Goal: Navigation & Orientation: Find specific page/section

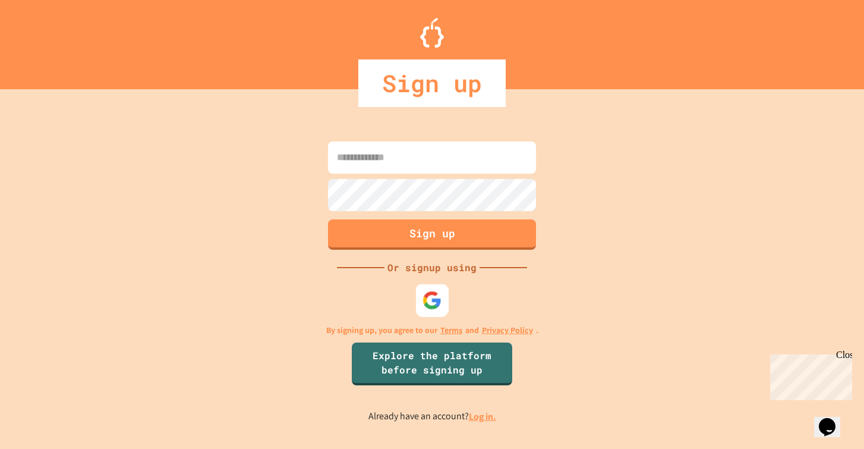
click at [440, 311] on div at bounding box center [432, 299] width 33 height 33
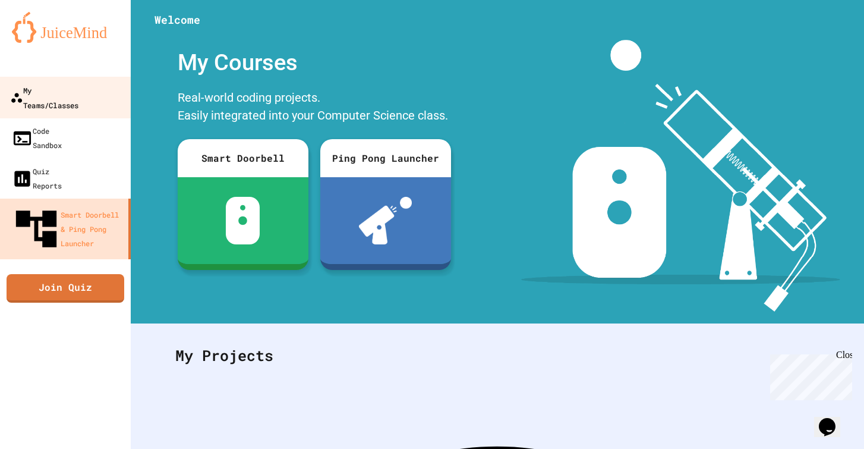
click at [71, 92] on div "My Teams/Classes" at bounding box center [44, 97] width 68 height 29
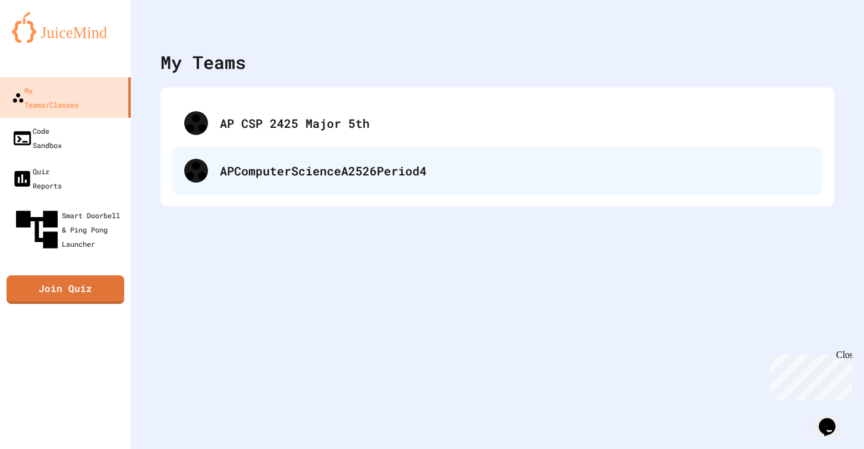
click at [277, 168] on div "APComputerScienceA2526Period4" at bounding box center [515, 171] width 591 height 18
